Goal: Information Seeking & Learning: Learn about a topic

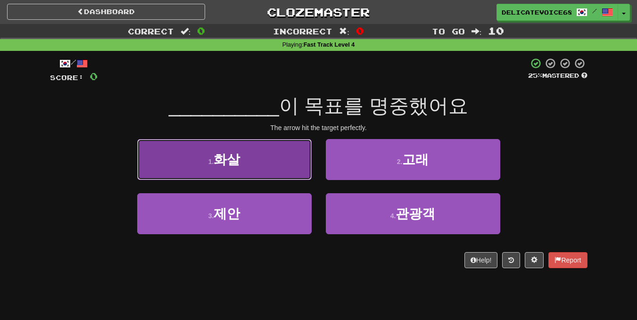
click at [274, 160] on button "1 . 화살" at bounding box center [224, 159] width 174 height 41
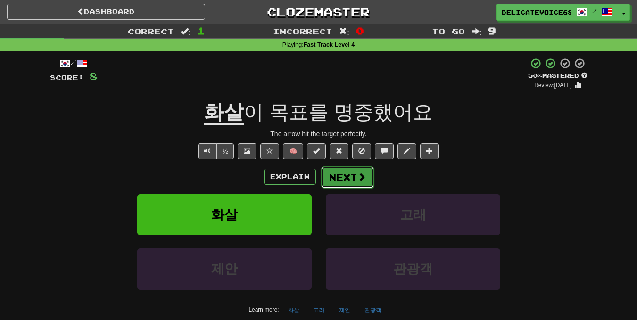
click at [362, 175] on span at bounding box center [361, 177] width 8 height 8
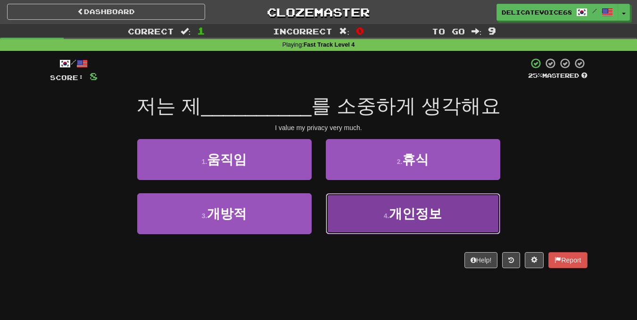
click at [386, 224] on button "4 . 개인정보" at bounding box center [413, 213] width 174 height 41
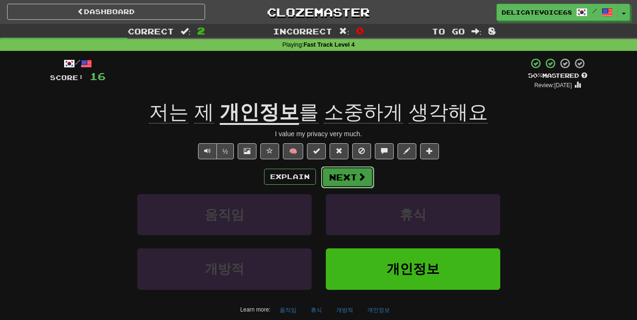
click at [337, 181] on button "Next" at bounding box center [347, 177] width 53 height 22
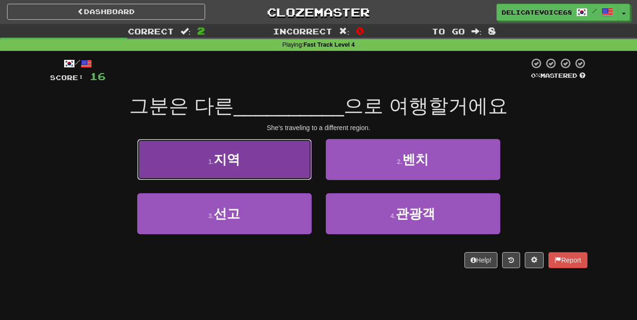
click at [284, 163] on button "1 . 지역" at bounding box center [224, 159] width 174 height 41
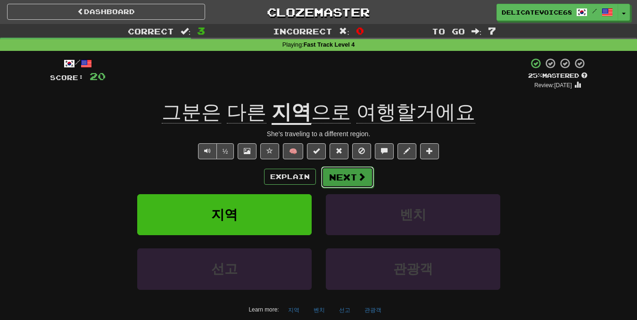
click at [348, 182] on button "Next" at bounding box center [347, 177] width 53 height 22
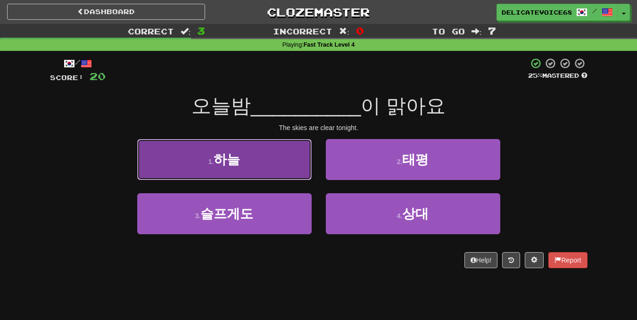
click at [185, 169] on button "1 . 하늘" at bounding box center [224, 159] width 174 height 41
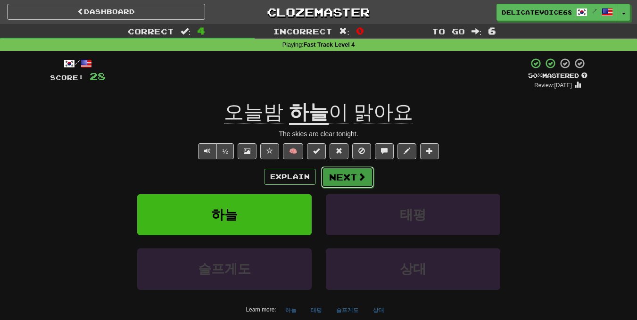
click at [365, 178] on button "Next" at bounding box center [347, 177] width 53 height 22
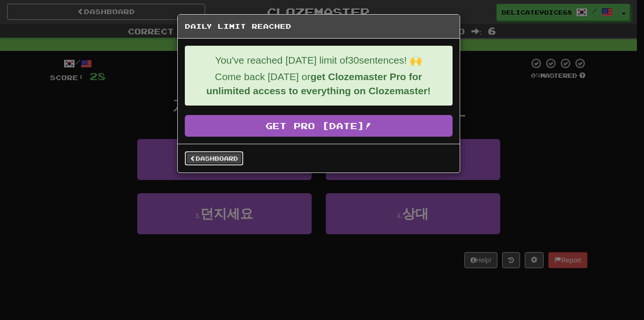
click at [216, 164] on link "Dashboard" at bounding box center [214, 158] width 58 height 14
